Goal: Information Seeking & Learning: Understand process/instructions

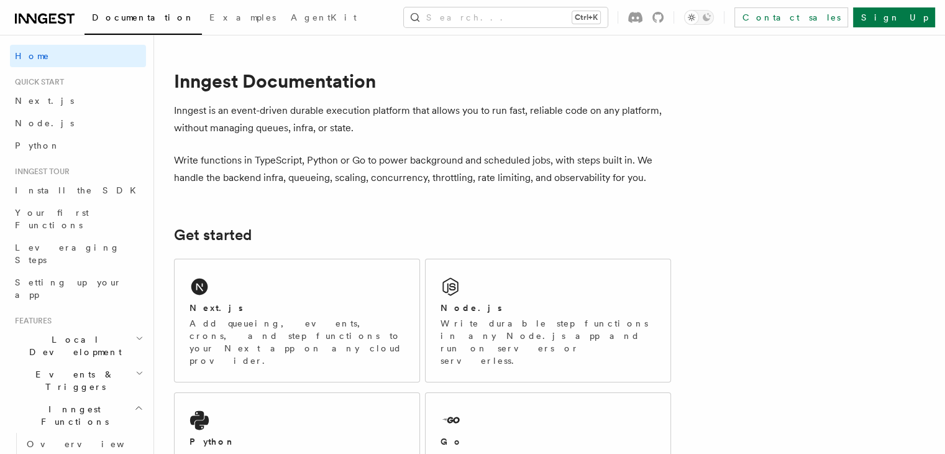
click at [780, 25] on div "Contact sales Sign Up" at bounding box center [777, 17] width 318 height 20
click at [699, 24] on div "Toggle dark mode" at bounding box center [691, 17] width 15 height 15
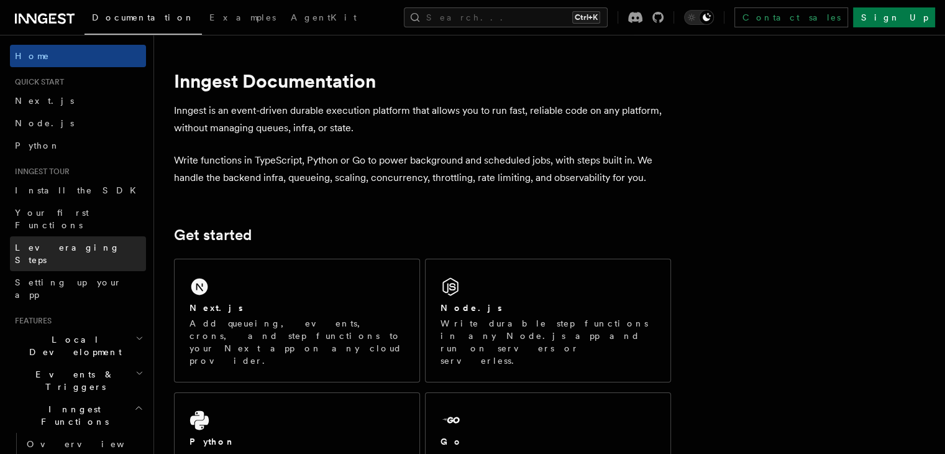
click at [38, 242] on span "Leveraging Steps" at bounding box center [67, 253] width 105 height 22
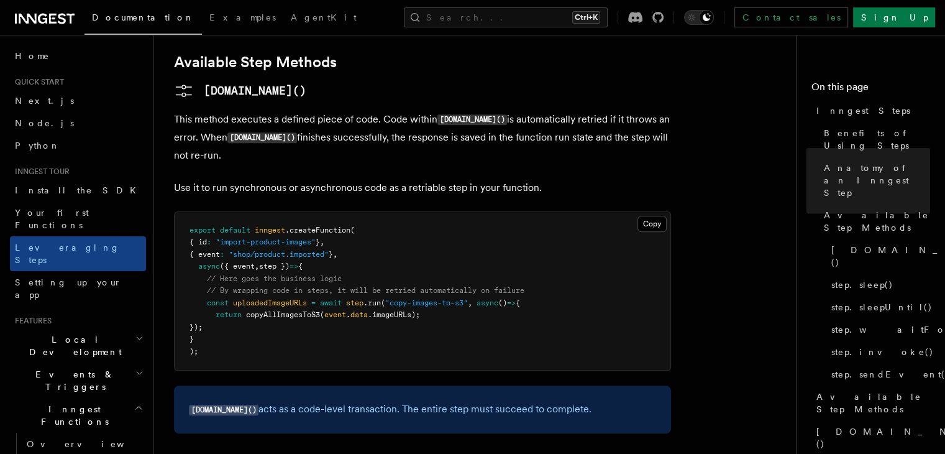
scroll to position [1057, 0]
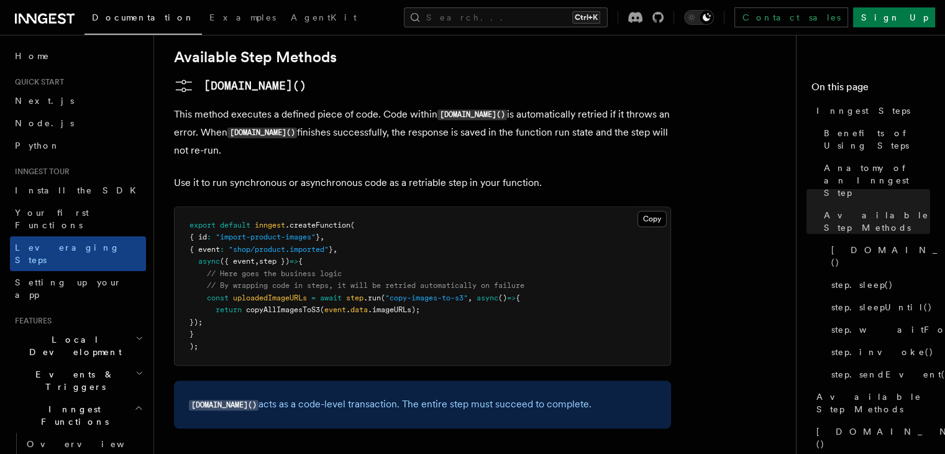
click at [334, 207] on pre "export default inngest .createFunction ( { id : "import-product-images" } , { e…" at bounding box center [423, 286] width 496 height 159
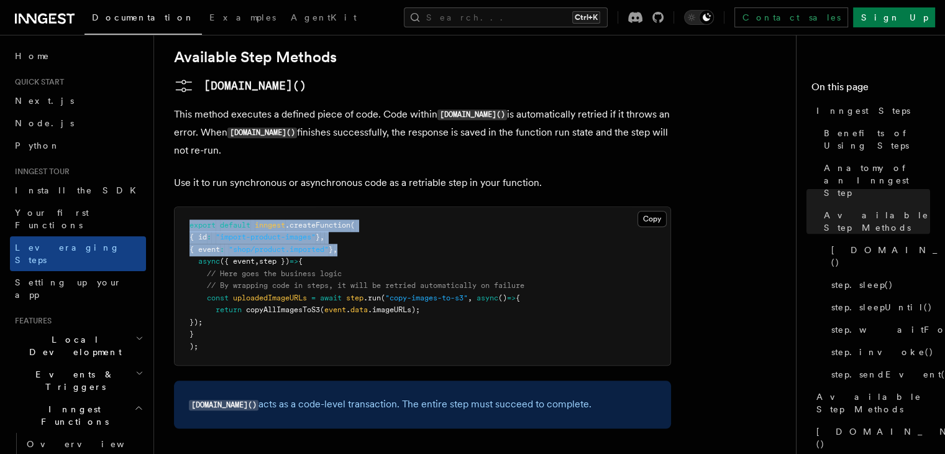
drag, startPoint x: 186, startPoint y: 139, endPoint x: 362, endPoint y: 160, distance: 177.1
click at [362, 207] on pre "export default inngest .createFunction ( { id : "import-product-images" } , { e…" at bounding box center [423, 286] width 496 height 159
copy code "export default inngest .createFunction ( { id : "import-product-images" } , { e…"
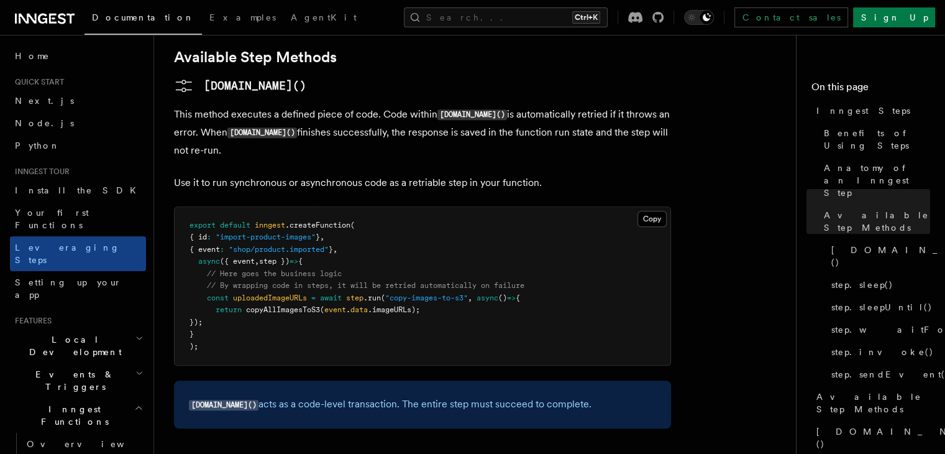
click at [253, 234] on pre "export default inngest .createFunction ( { id : "import-product-images" } , { e…" at bounding box center [423, 286] width 496 height 159
click at [657, 211] on button "Copy Copied" at bounding box center [652, 219] width 29 height 16
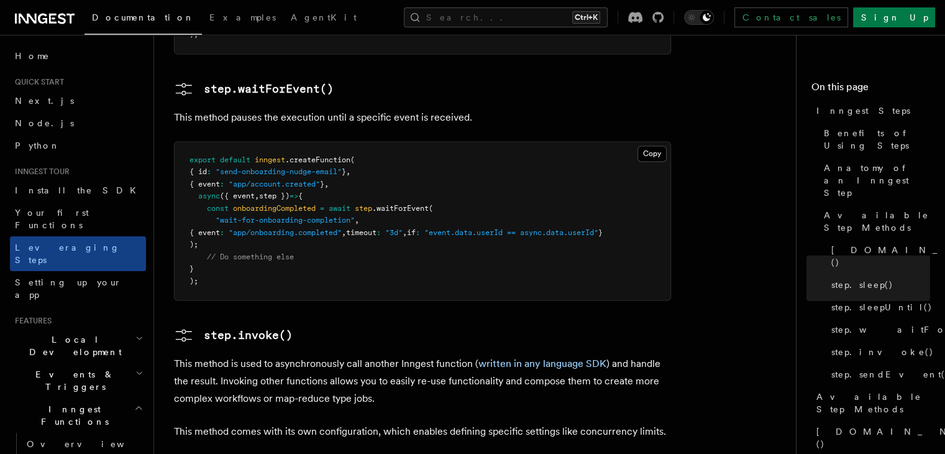
scroll to position [1865, 0]
